Goal: Task Accomplishment & Management: Manage account settings

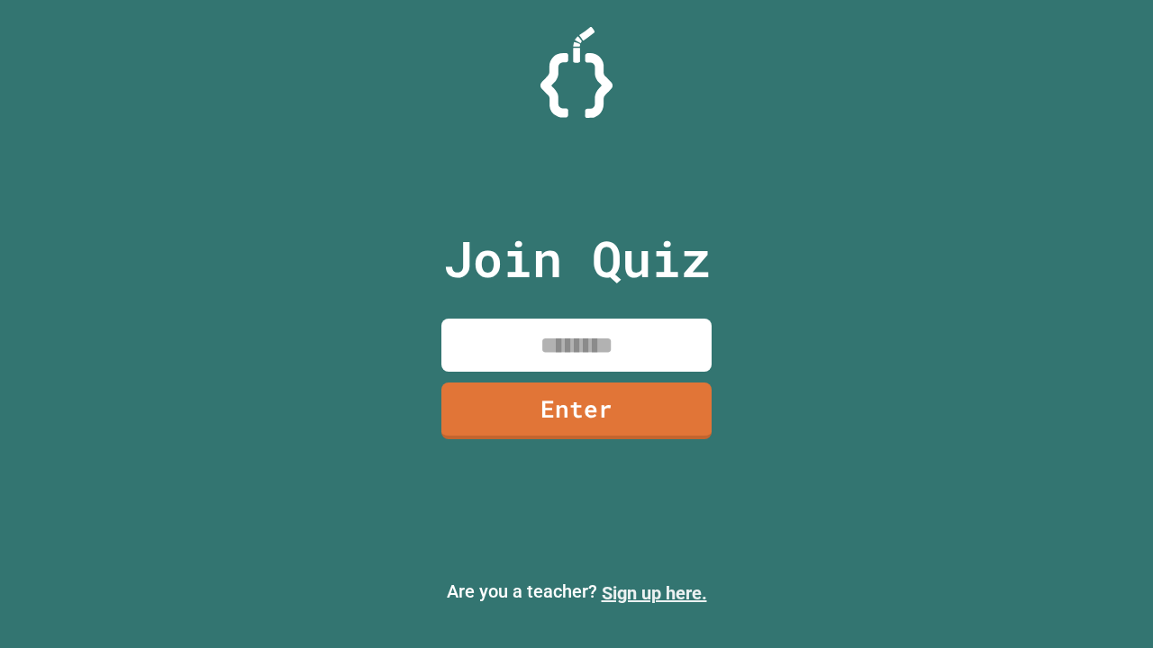
click at [654, 593] on link "Sign up here." at bounding box center [654, 594] width 105 height 22
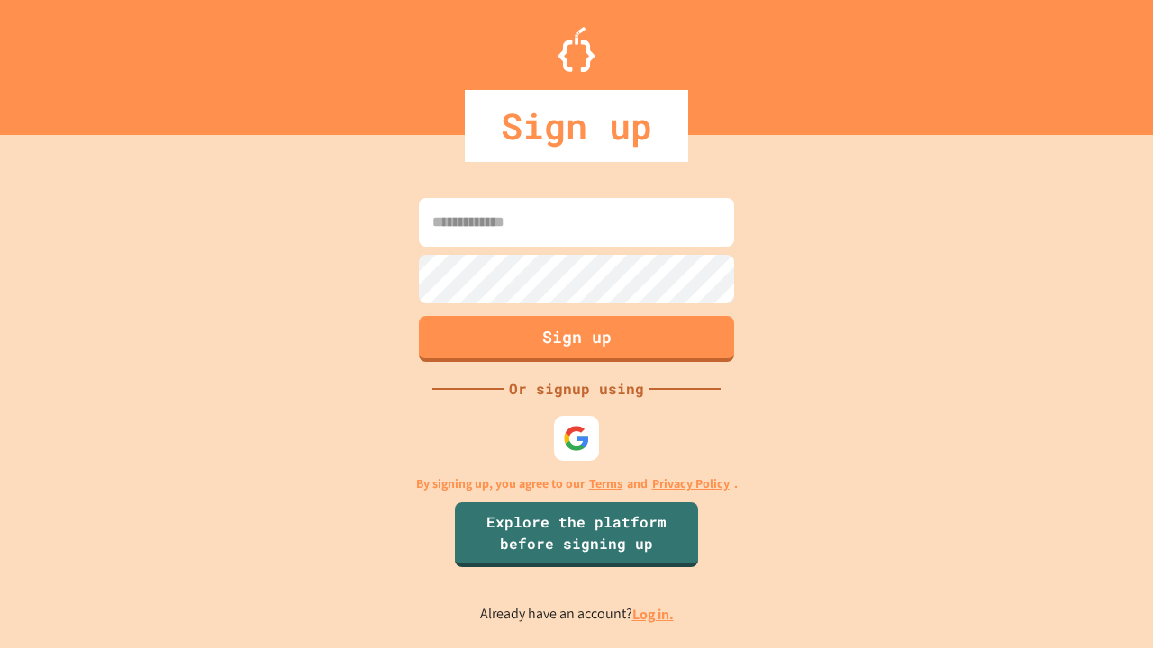
click at [654, 614] on link "Log in." at bounding box center [652, 614] width 41 height 19
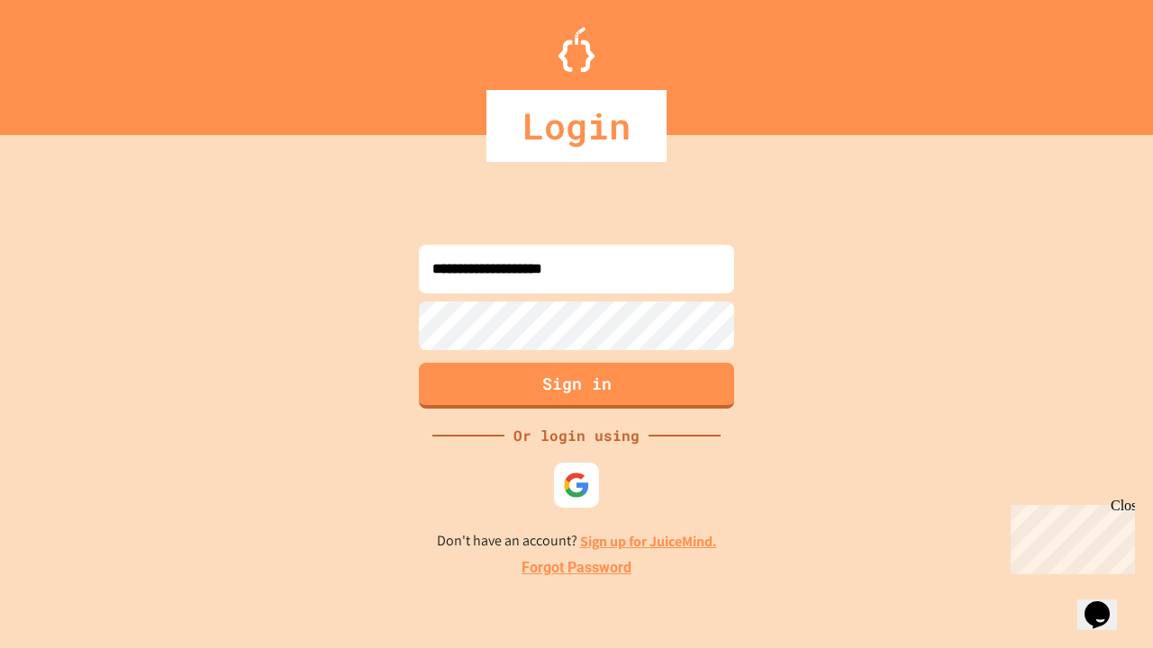
type input "**********"
